Goal: Task Accomplishment & Management: Use online tool/utility

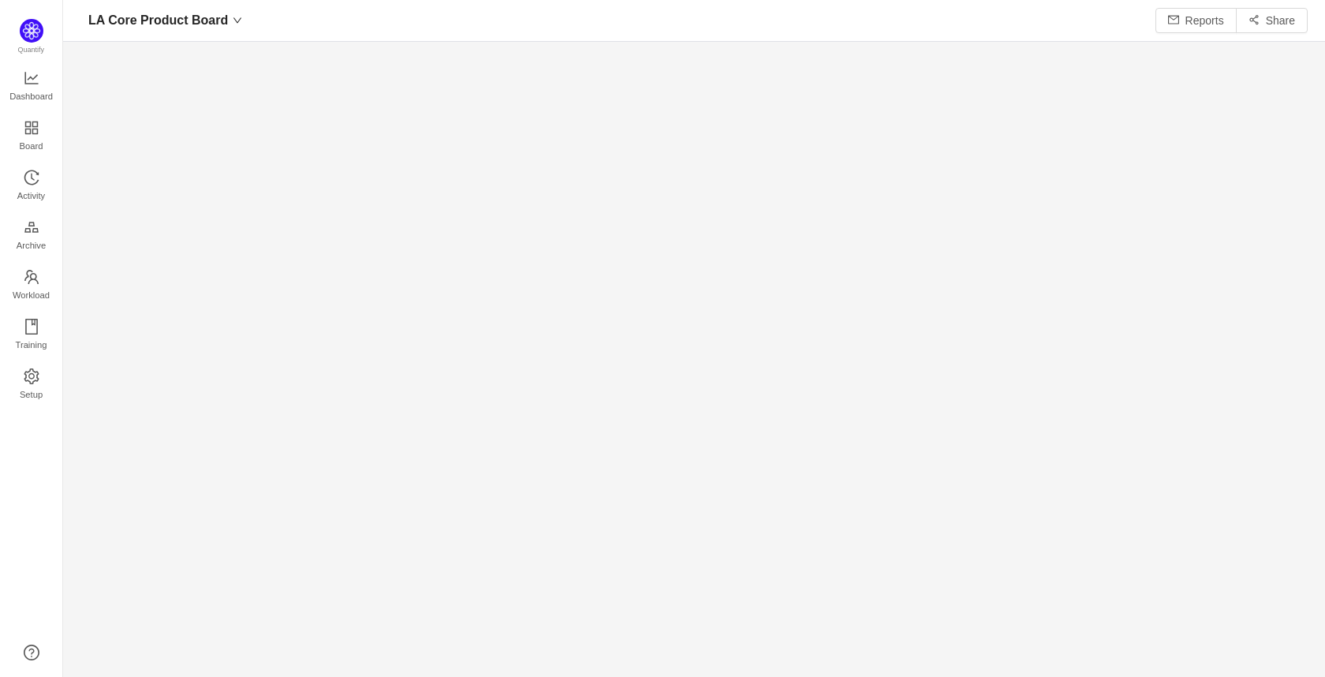
scroll to position [653, 1226]
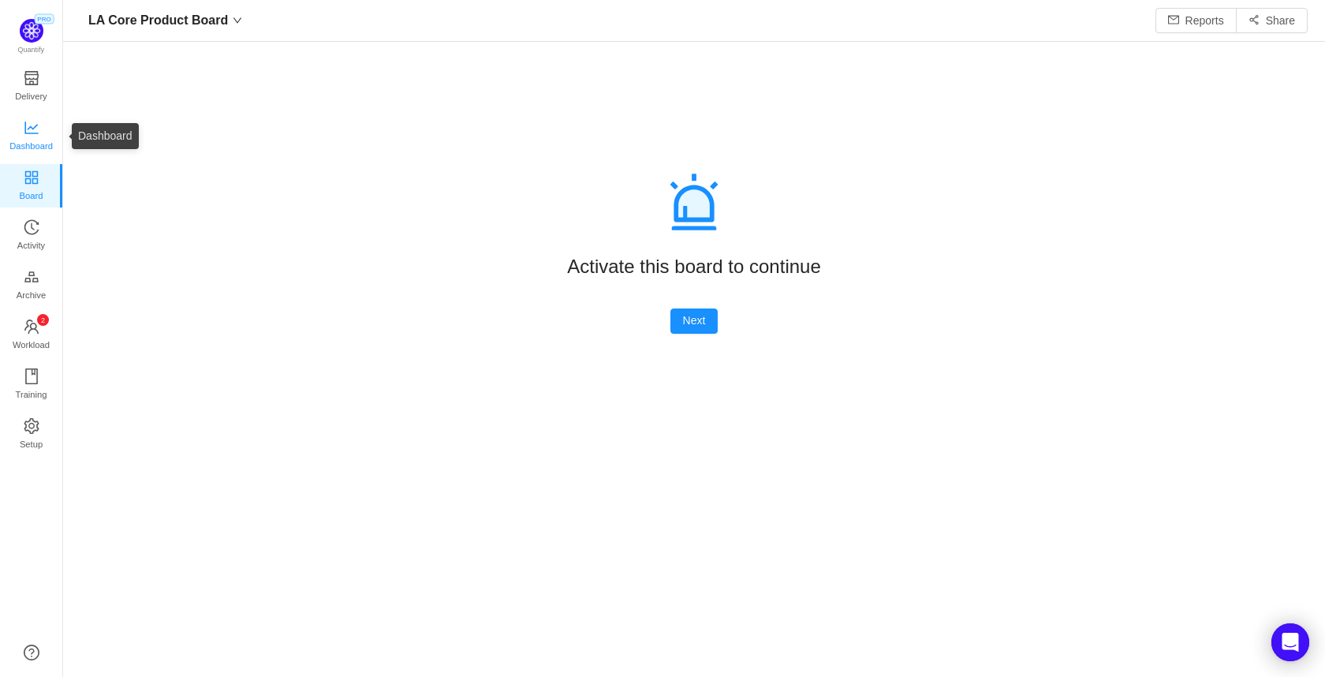
click at [35, 136] on span "Dashboard" at bounding box center [30, 146] width 43 height 32
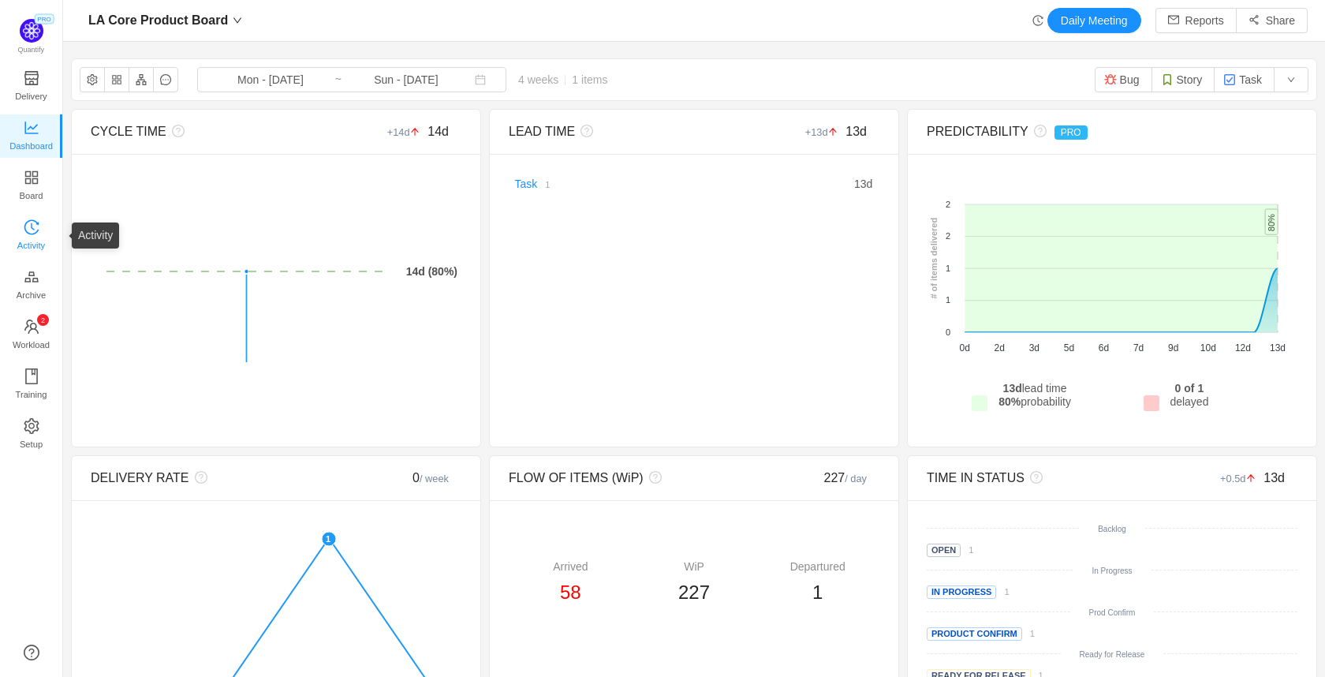
click at [35, 226] on icon "icon: history" at bounding box center [32, 227] width 16 height 16
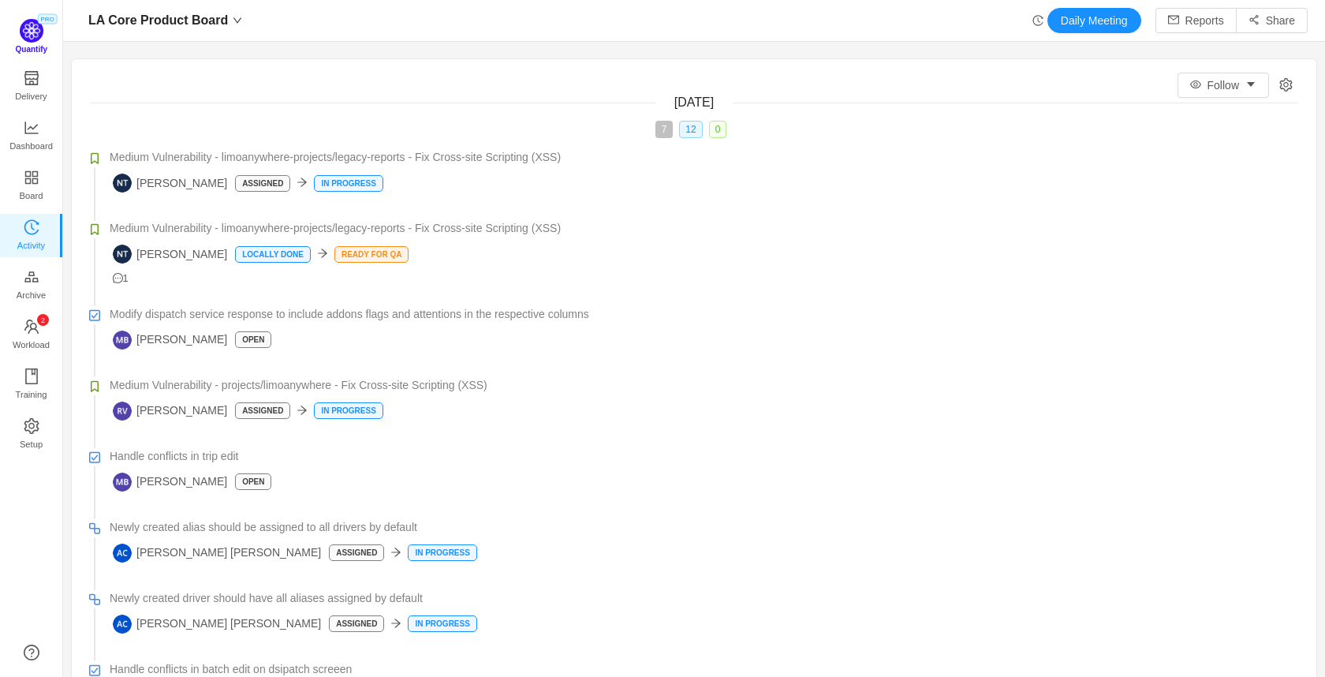
click at [29, 37] on img at bounding box center [32, 31] width 24 height 24
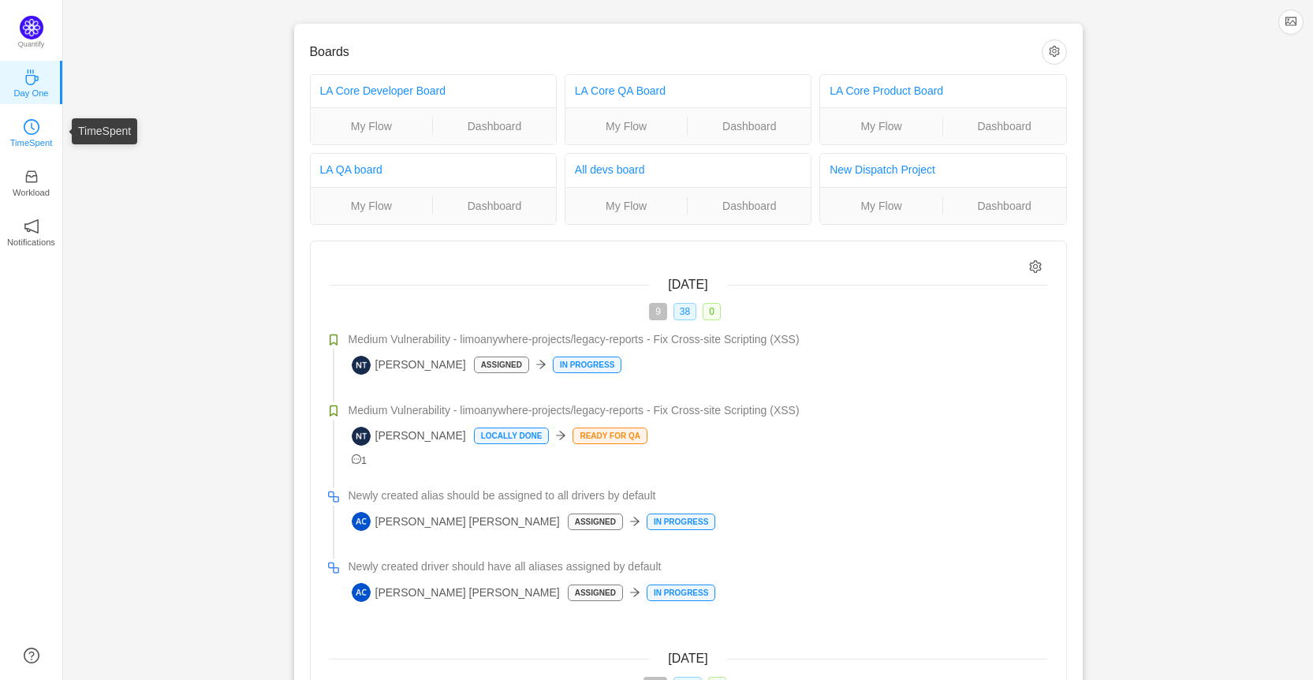
click at [37, 139] on p "TimeSpent" at bounding box center [31, 143] width 43 height 14
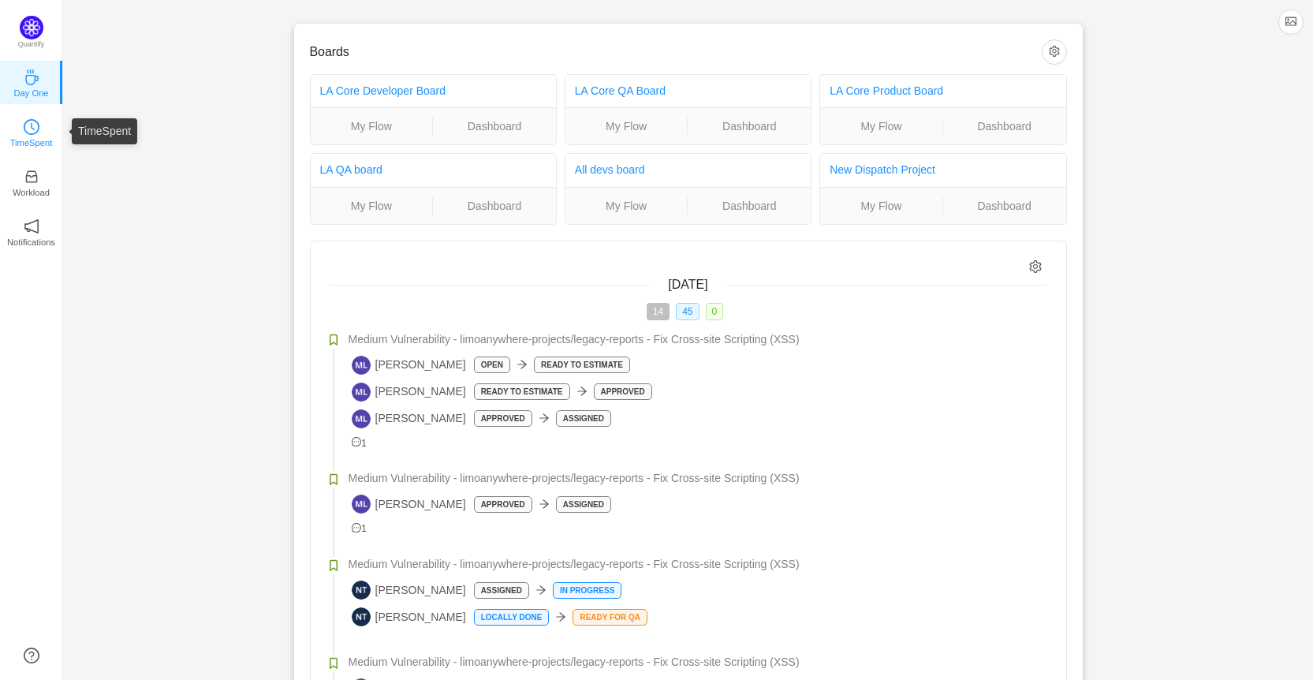
click at [35, 136] on p "TimeSpent" at bounding box center [31, 143] width 43 height 14
